Goal: Task Accomplishment & Management: Manage account settings

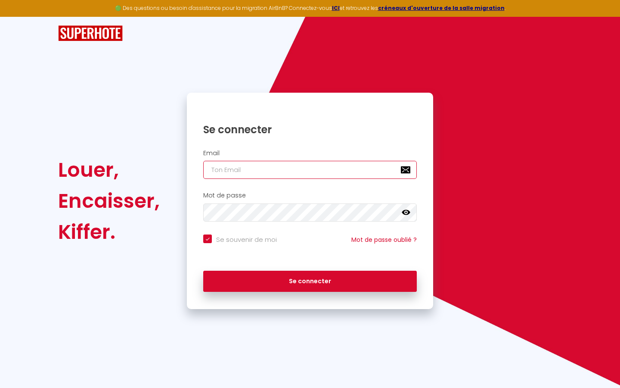
type input "l"
checkbox input "true"
type input "le"
checkbox input "true"
type input "les"
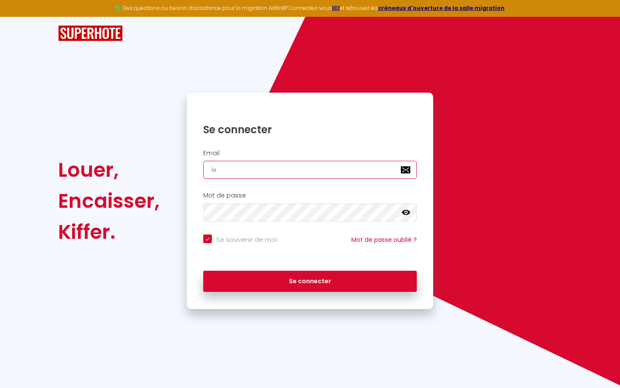
checkbox input "true"
type input "lesp"
checkbox input "true"
type input "lespa"
checkbox input "true"
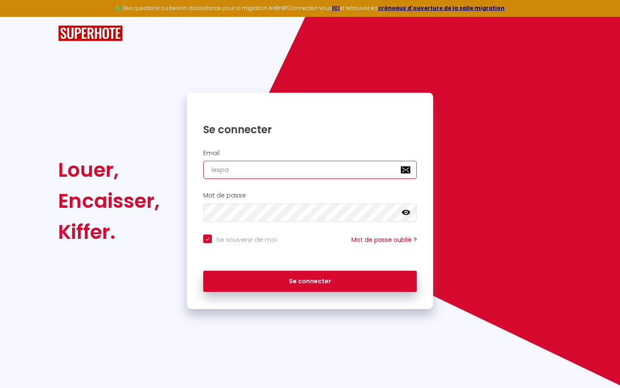
type input "lespac"
checkbox input "true"
type input "lespace"
checkbox input "true"
type input "lespaced"
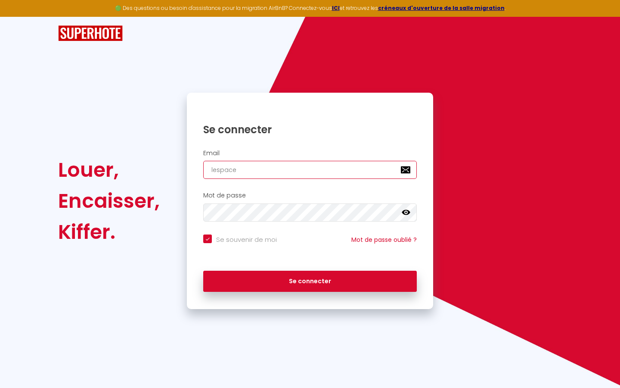
checkbox input "true"
type input "lespacede"
checkbox input "true"
type input "lespacedet"
checkbox input "true"
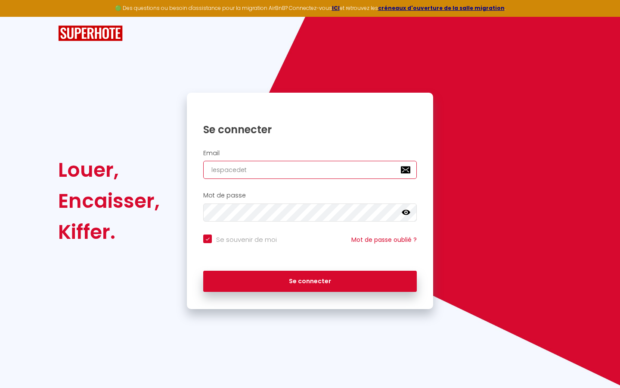
type input "lespacedete"
checkbox input "true"
type input "lespacedeten"
checkbox input "true"
type input "lespacedetent"
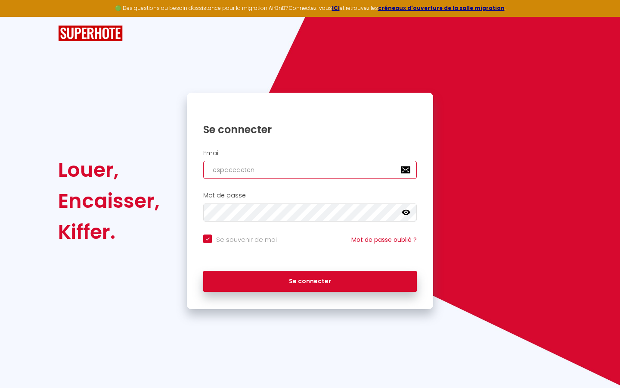
checkbox input "true"
type input "lespacedetente"
checkbox input "true"
type input "lespacedetente@"
checkbox input "true"
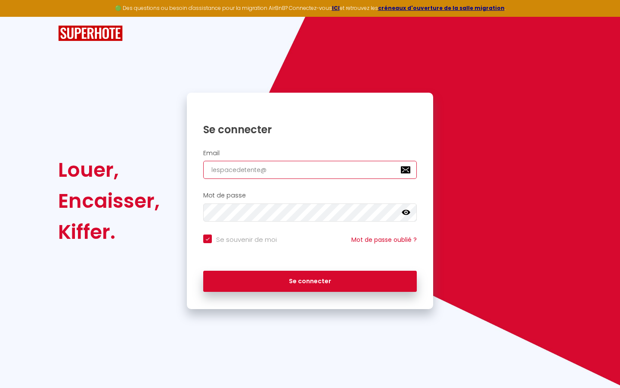
type input "lespacedetente@g"
checkbox input "true"
type input "lespacedetente@gm"
checkbox input "true"
type input "lespacedetente@gma"
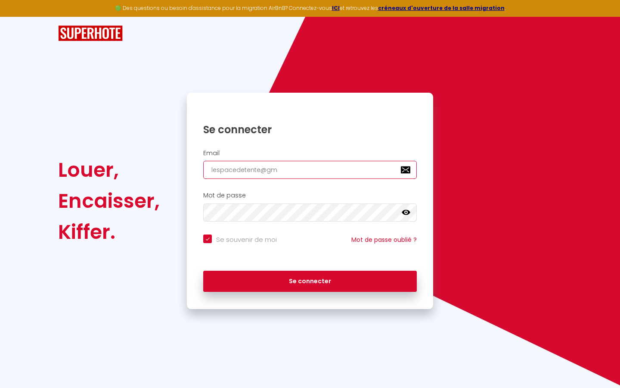
checkbox input "true"
type input "lespacedetente@gmai"
checkbox input "true"
type input "[EMAIL_ADDRESS]"
checkbox input "true"
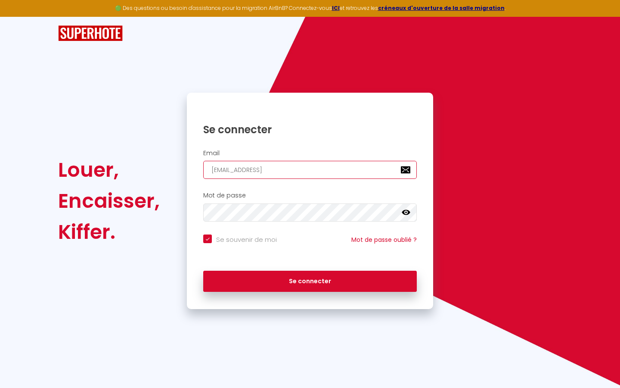
type input "[EMAIL_ADDRESS]."
checkbox input "true"
type input "lespacedetente@gmail.c"
checkbox input "true"
type input "[EMAIL_ADDRESS][DOMAIN_NAME]"
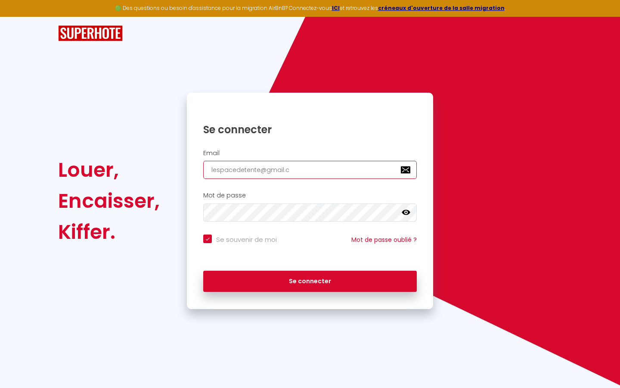
checkbox input "true"
type input "[EMAIL_ADDRESS][DOMAIN_NAME]"
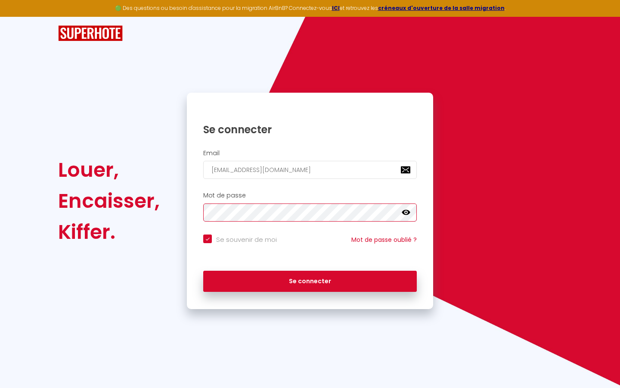
checkbox input "true"
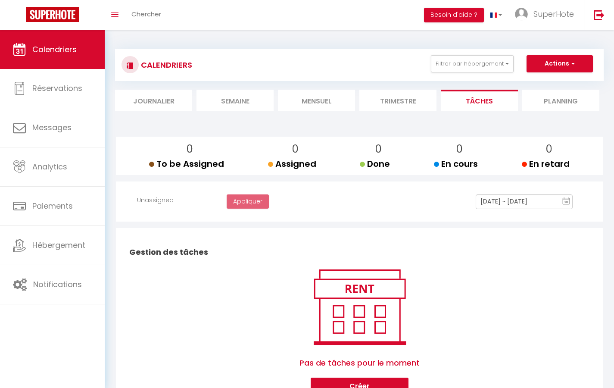
select select
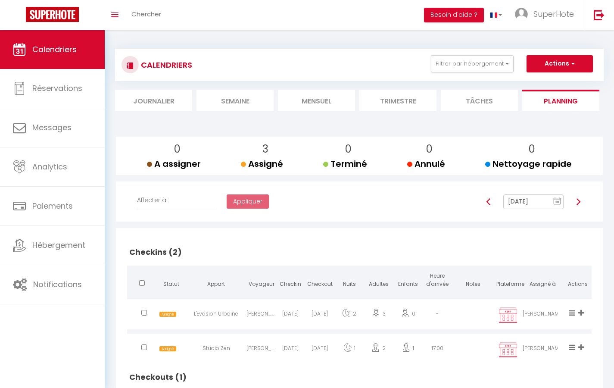
select select "not_cancelled"
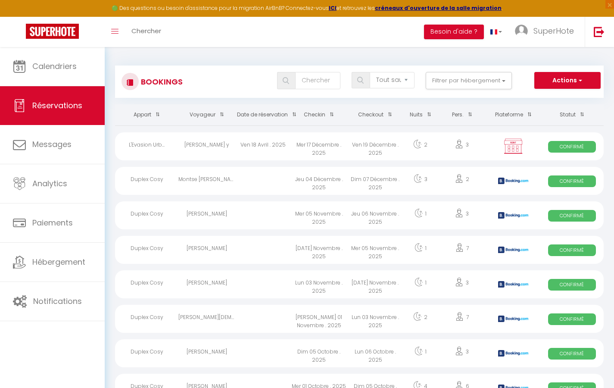
select select "message"
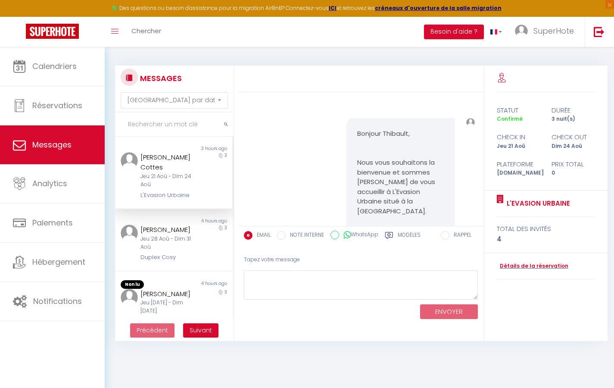
scroll to position [16556, 0]
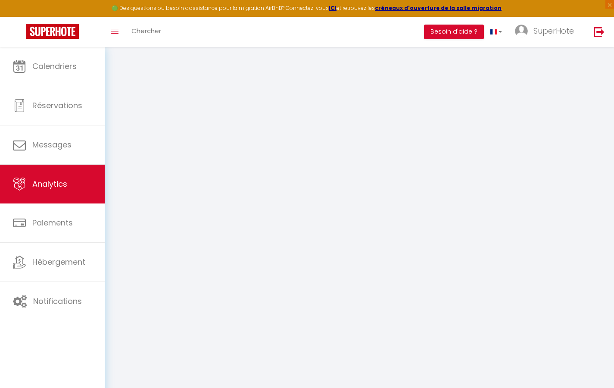
select select "2025"
select select "9"
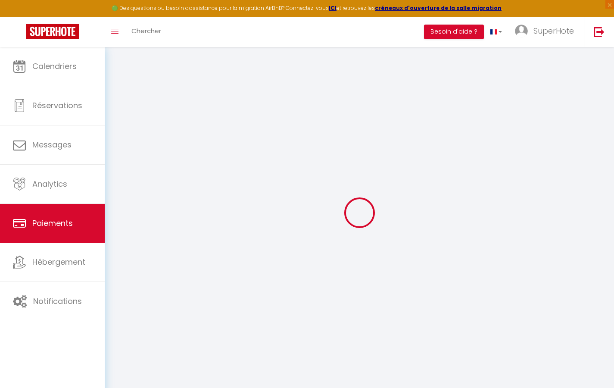
select select "2"
select select "0"
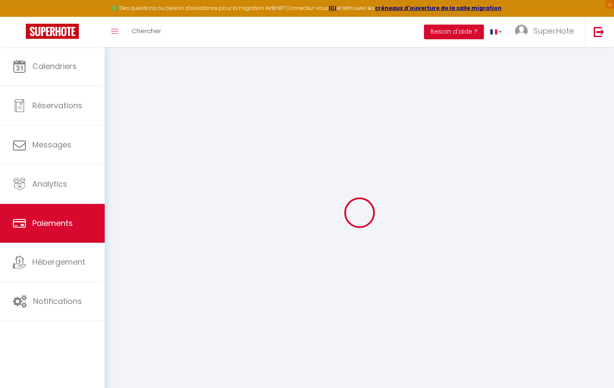
select select "0"
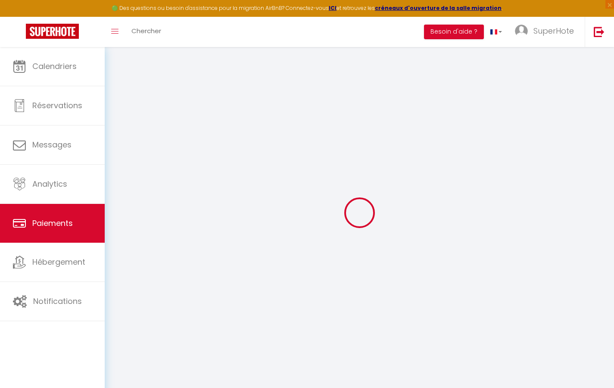
select select "0"
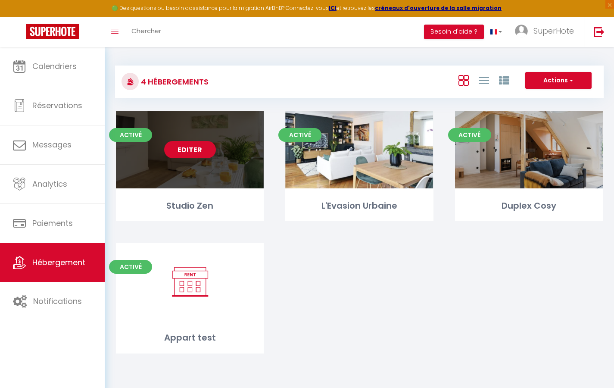
select select "3"
select select "2"
select select "1"
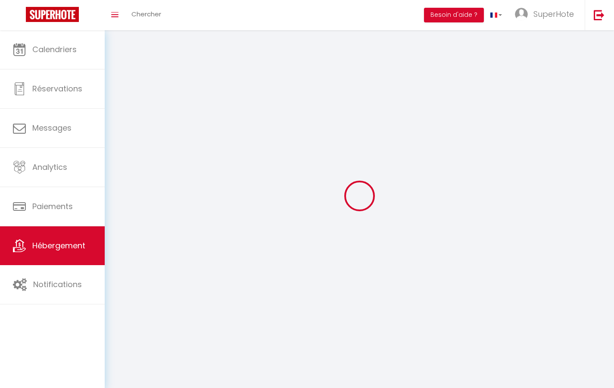
select select
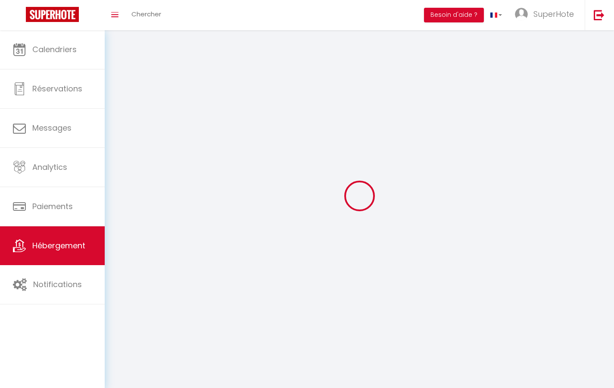
checkbox input "false"
select select
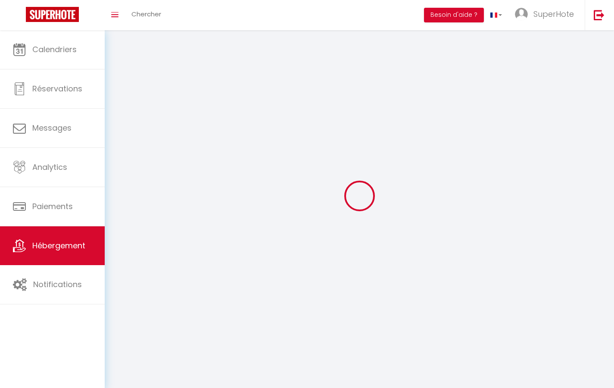
select select
select select "1"
select select
select select "28"
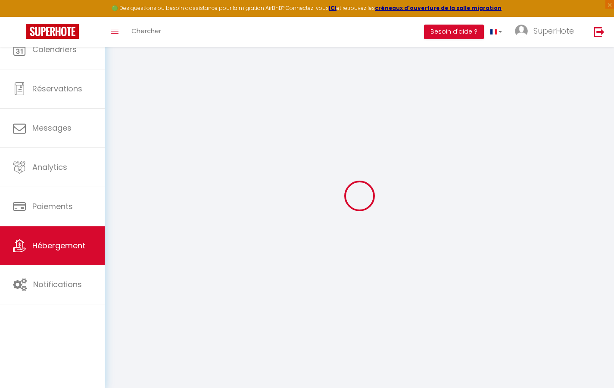
select select
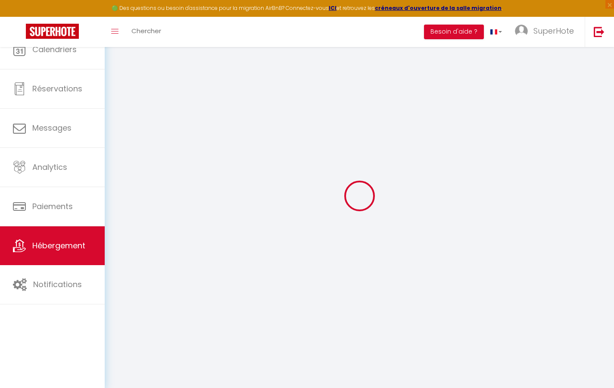
select select
checkbox input "false"
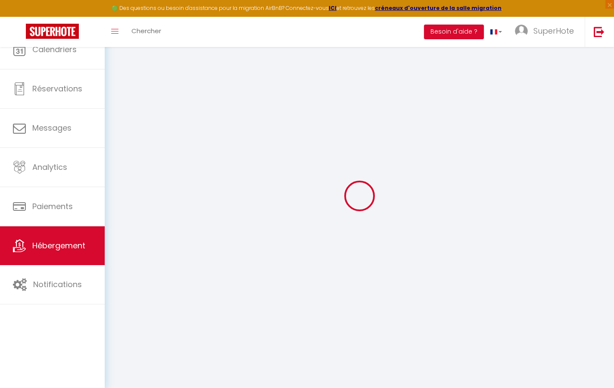
select select
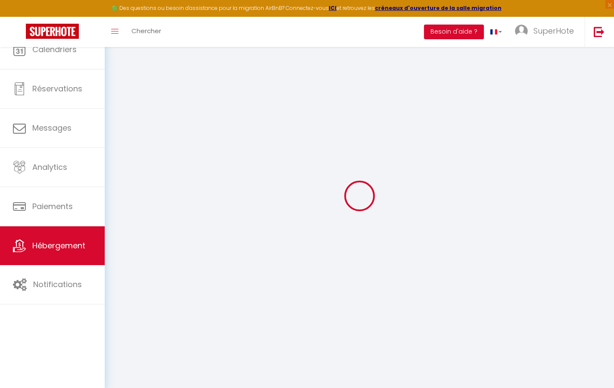
select select
checkbox input "false"
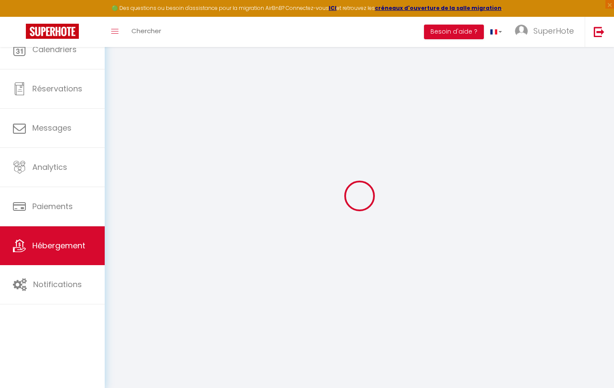
checkbox input "false"
select select
